Goal: Task Accomplishment & Management: Manage account settings

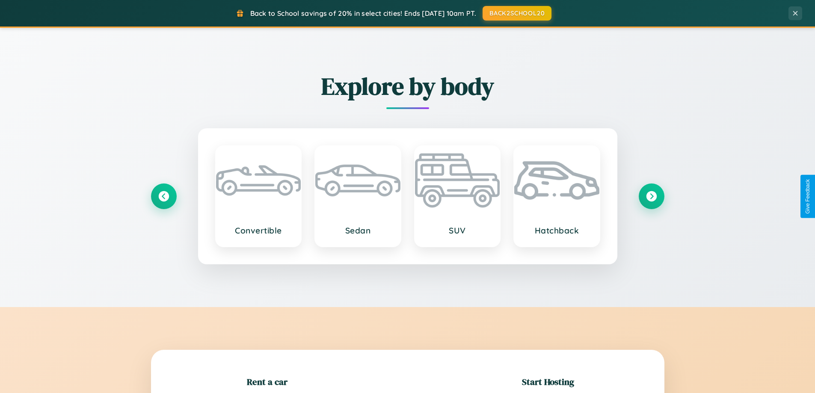
scroll to position [185, 0]
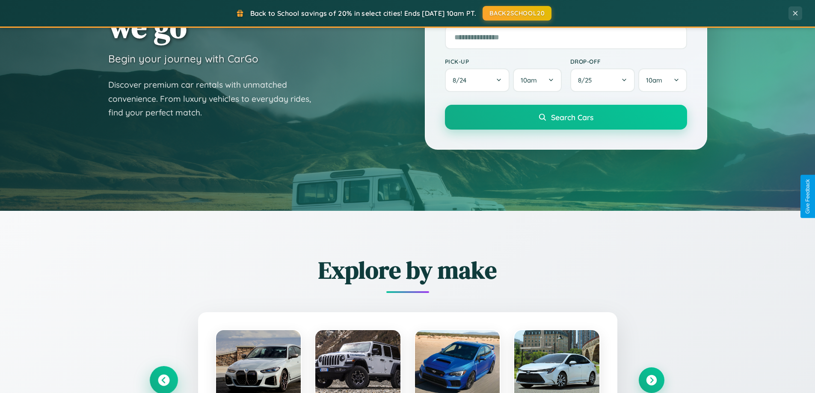
click at [163, 380] on icon at bounding box center [164, 381] width 12 height 12
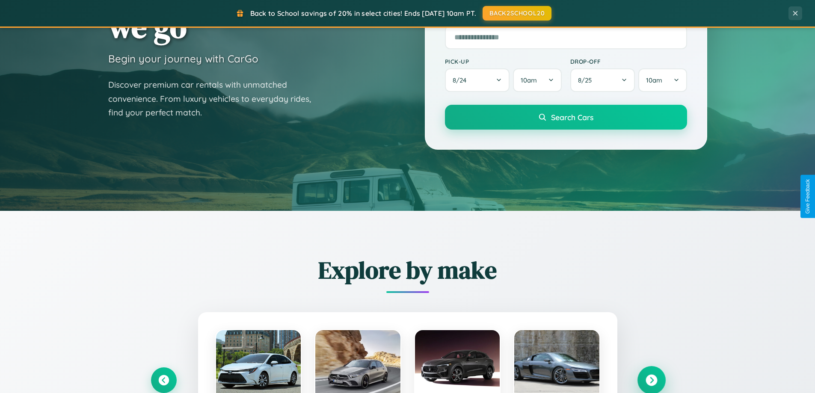
click at [651, 380] on icon at bounding box center [651, 381] width 12 height 12
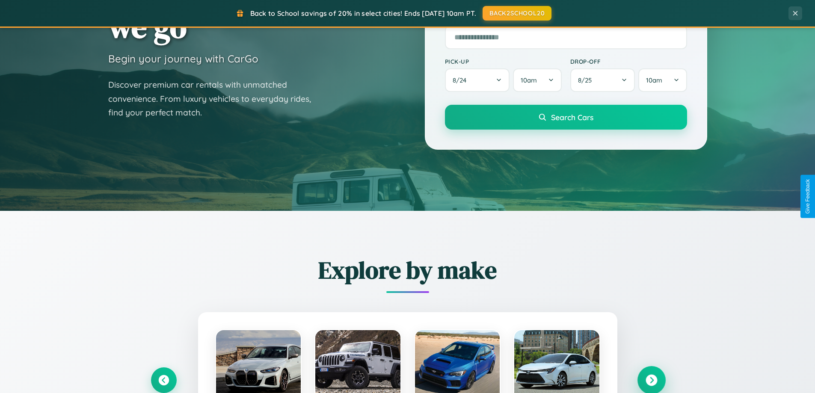
click at [651, 379] on icon at bounding box center [651, 381] width 12 height 12
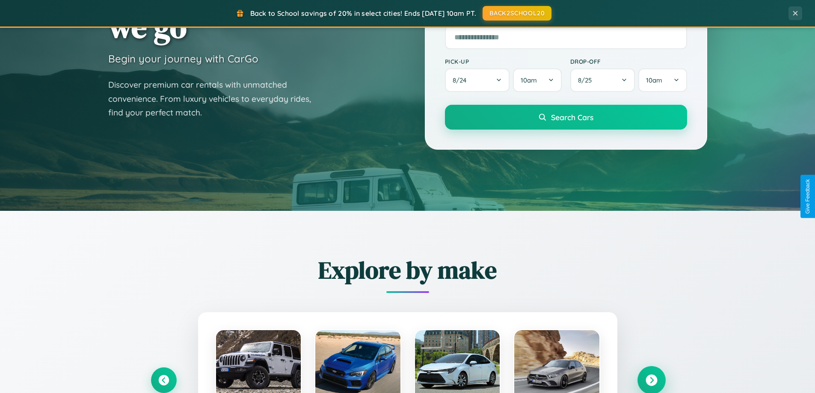
click at [651, 379] on icon at bounding box center [651, 381] width 12 height 12
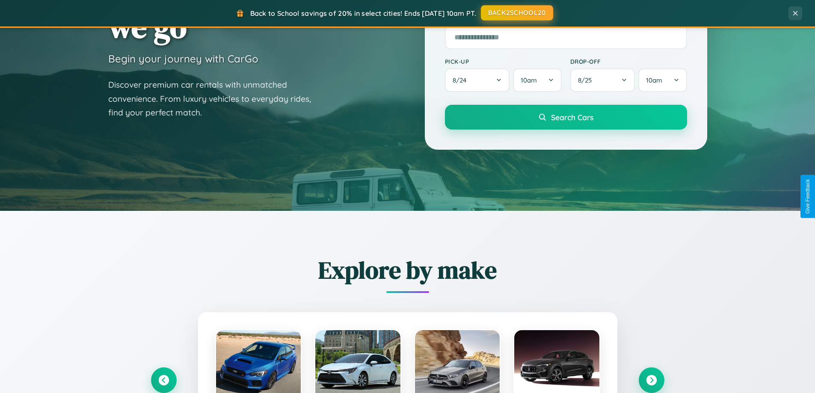
click at [516, 13] on button "BACK2SCHOOL20" at bounding box center [517, 12] width 72 height 15
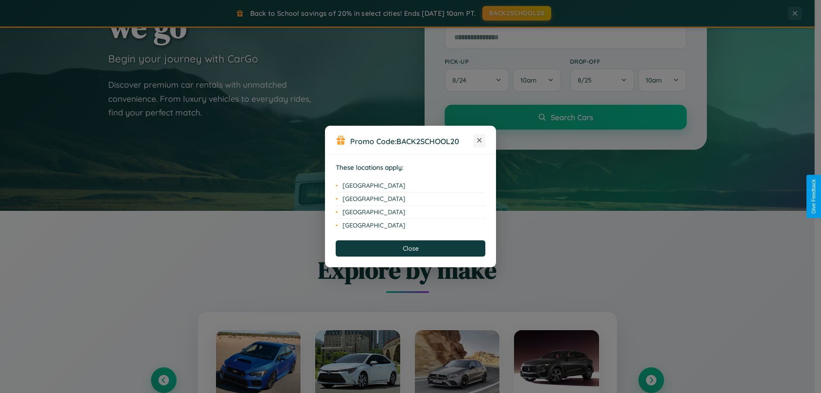
click at [479, 141] on icon at bounding box center [479, 140] width 5 height 5
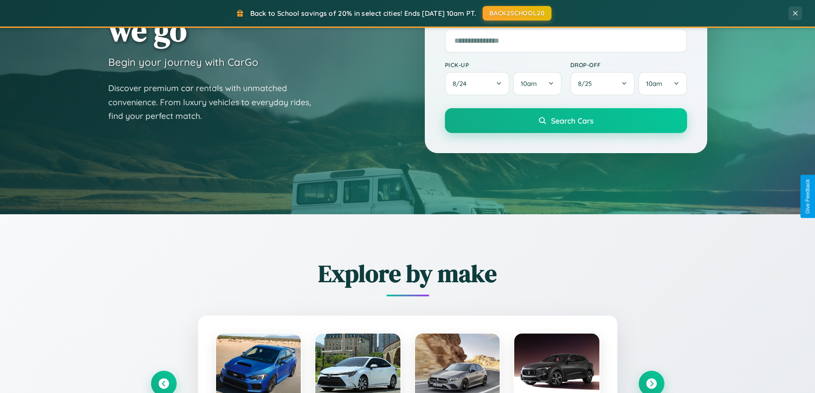
scroll to position [0, 0]
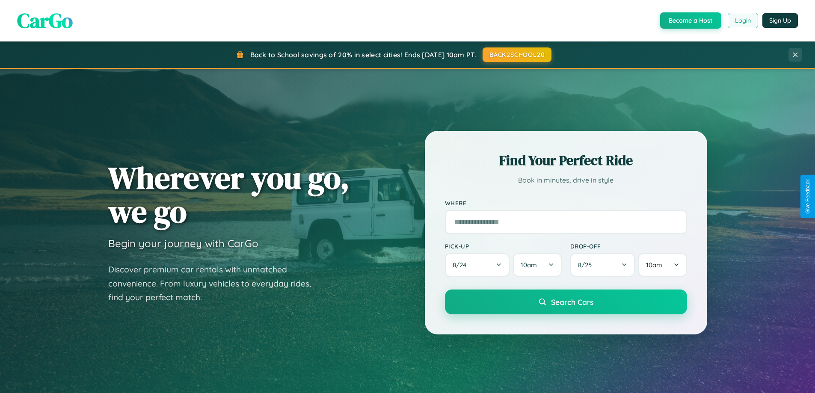
click at [742, 21] on button "Login" at bounding box center [742, 20] width 30 height 15
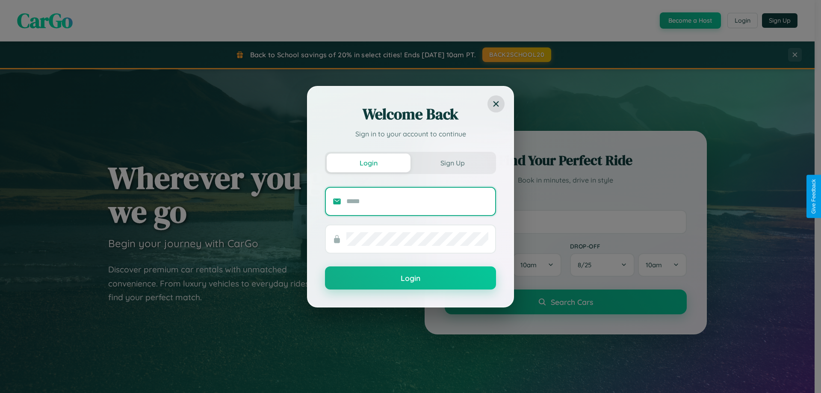
click at [417, 201] on input "text" at bounding box center [417, 202] width 142 height 14
type input "**********"
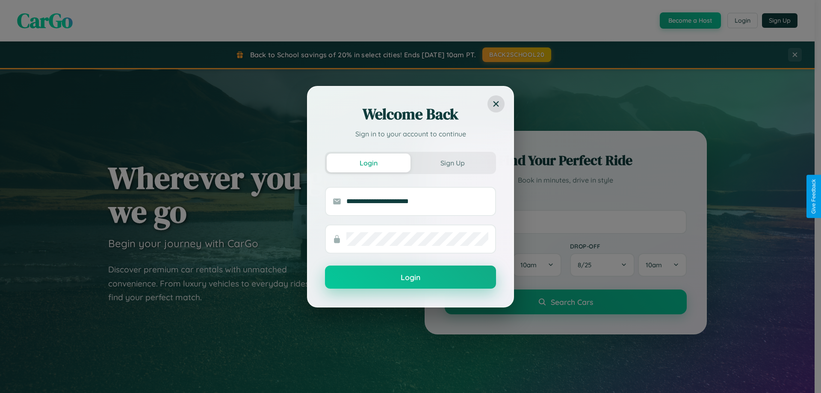
click at [411, 278] on button "Login" at bounding box center [410, 277] width 171 height 23
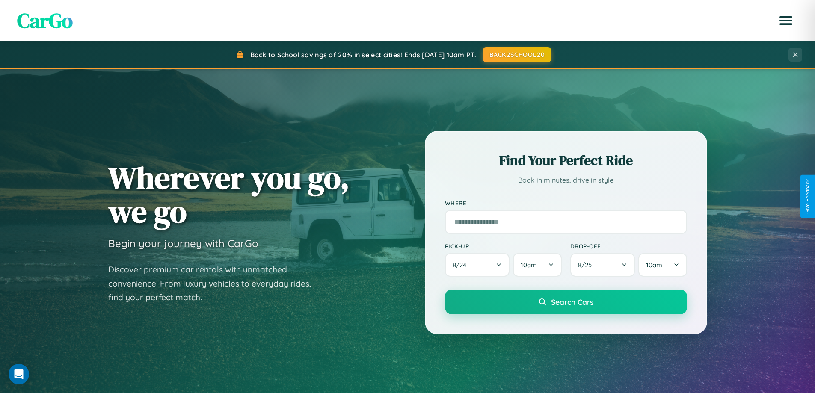
scroll to position [25, 0]
